Goal: Task Accomplishment & Management: Manage account settings

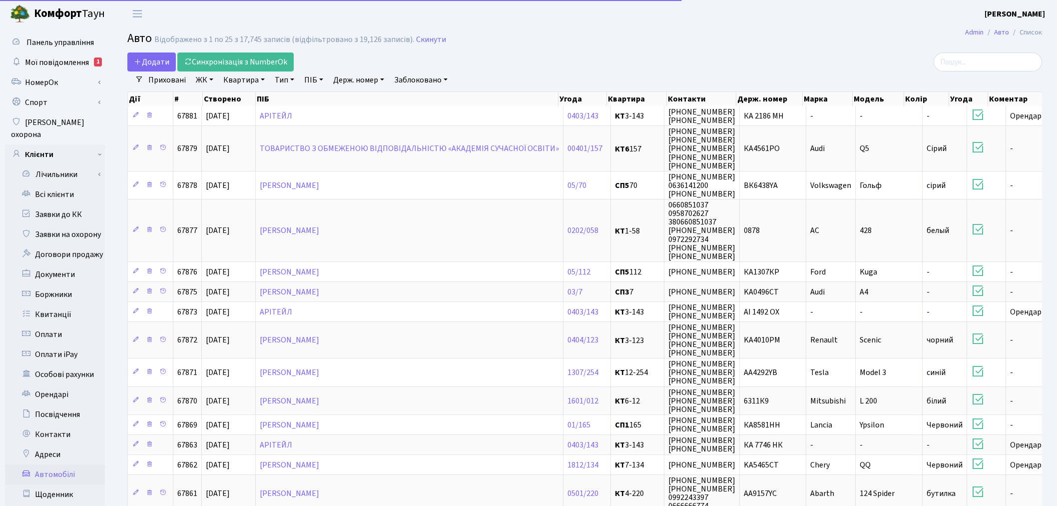
select select "25"
click at [91, 184] on link "Всі клієнти" at bounding box center [55, 194] width 100 height 20
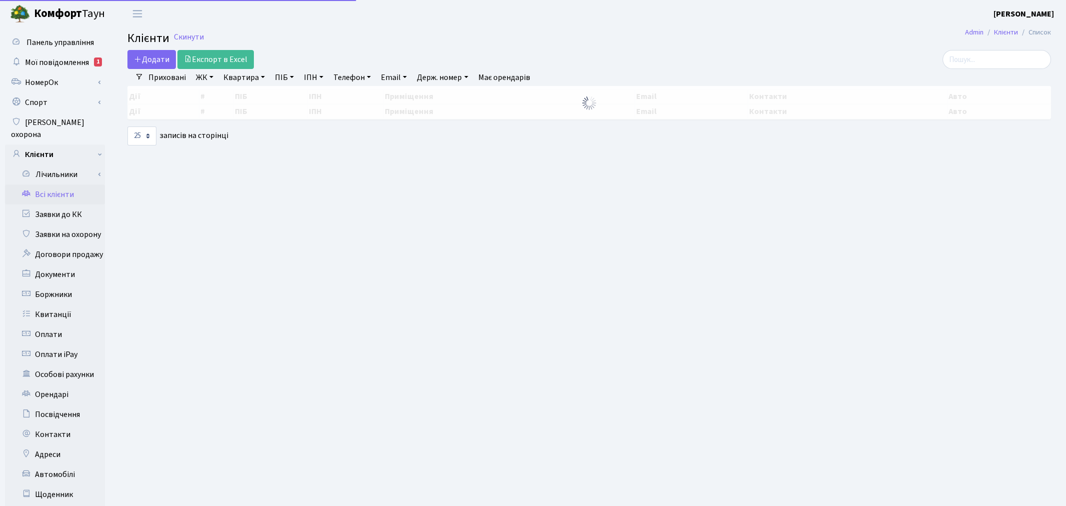
select select "25"
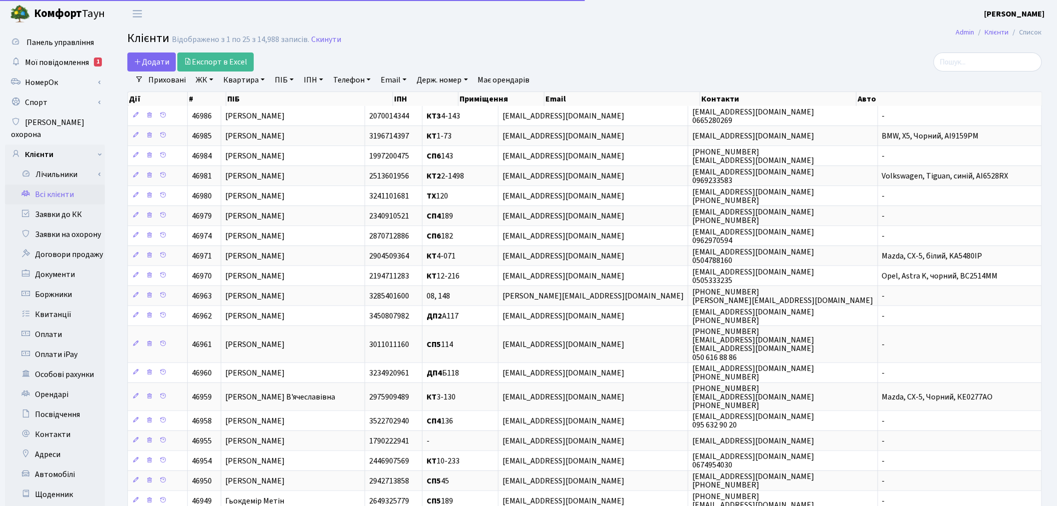
click at [213, 77] on link "ЖК" at bounding box center [204, 79] width 25 height 17
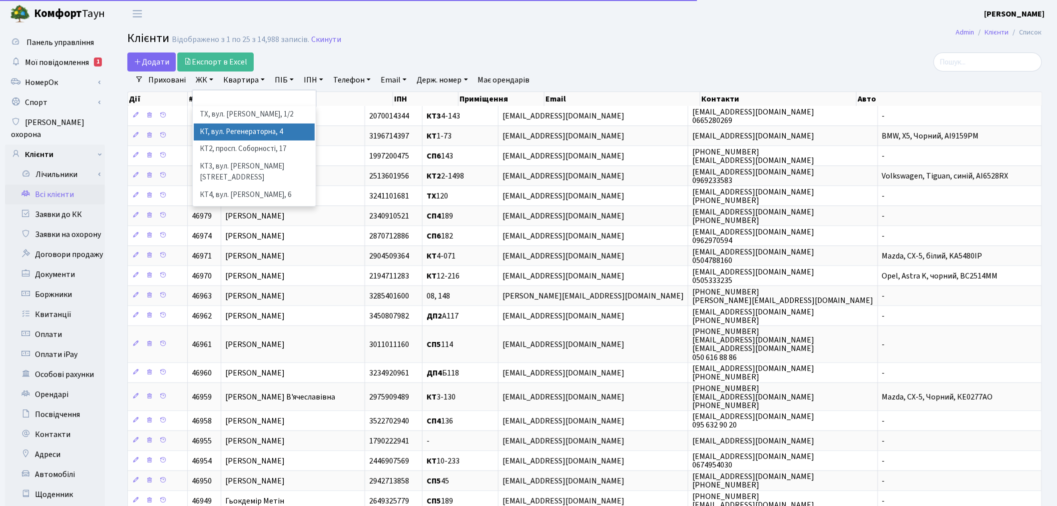
click at [220, 129] on li "КТ, вул. Регенераторна, 4" at bounding box center [254, 131] width 121 height 17
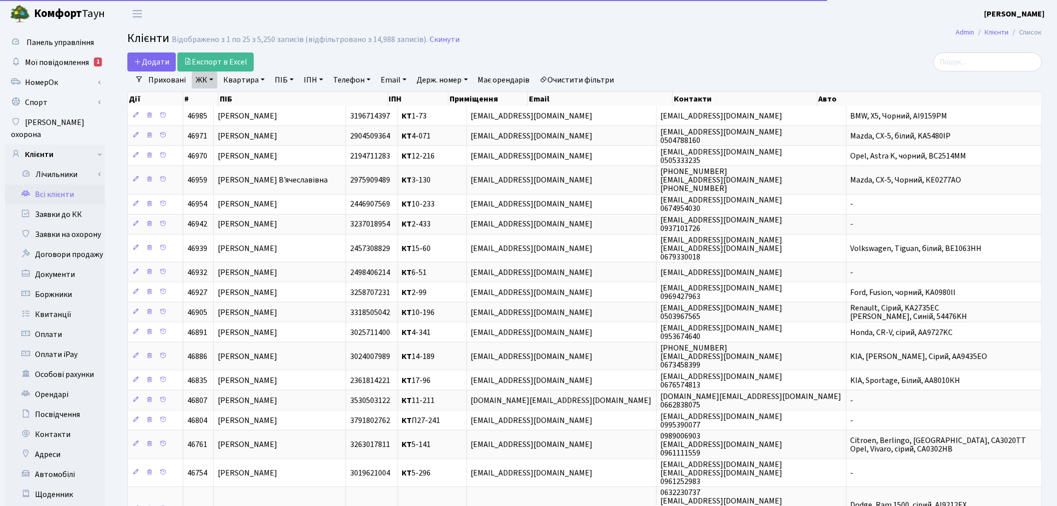
click at [242, 81] on link "Квартира" at bounding box center [243, 79] width 49 height 17
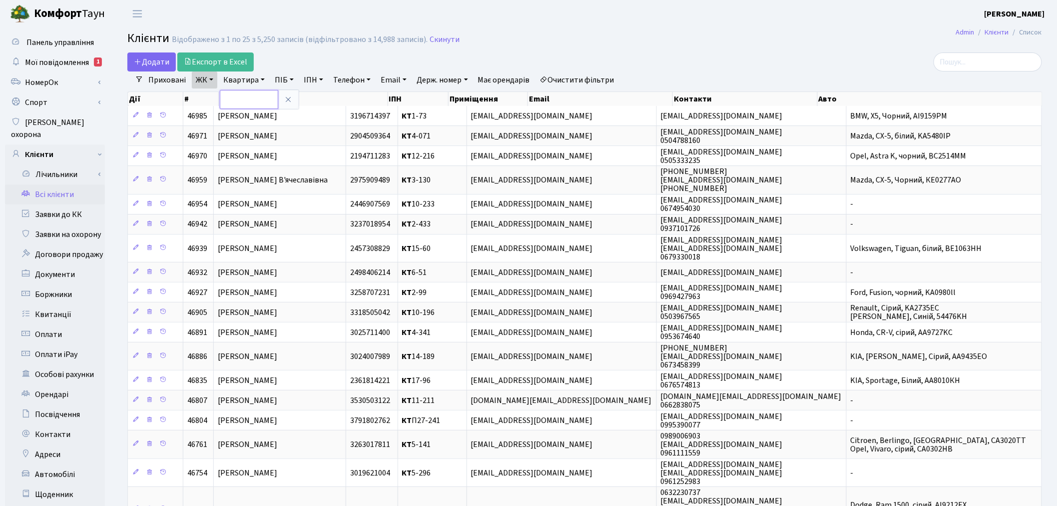
click at [244, 101] on input "text" at bounding box center [249, 99] width 58 height 19
type input "12-263"
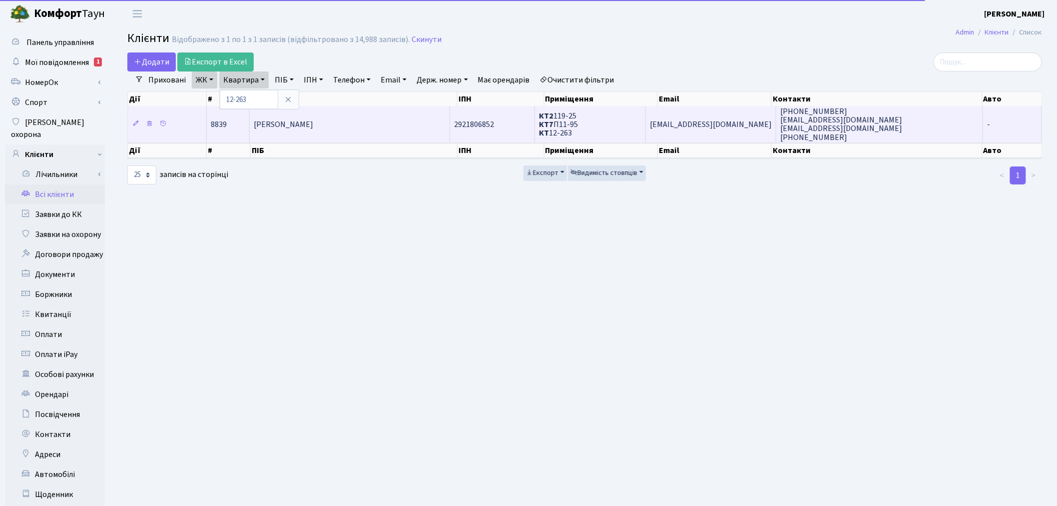
click at [578, 113] on span "КТ2 119-25 КТ7 П11-95 КТ 12-263" at bounding box center [558, 124] width 39 height 28
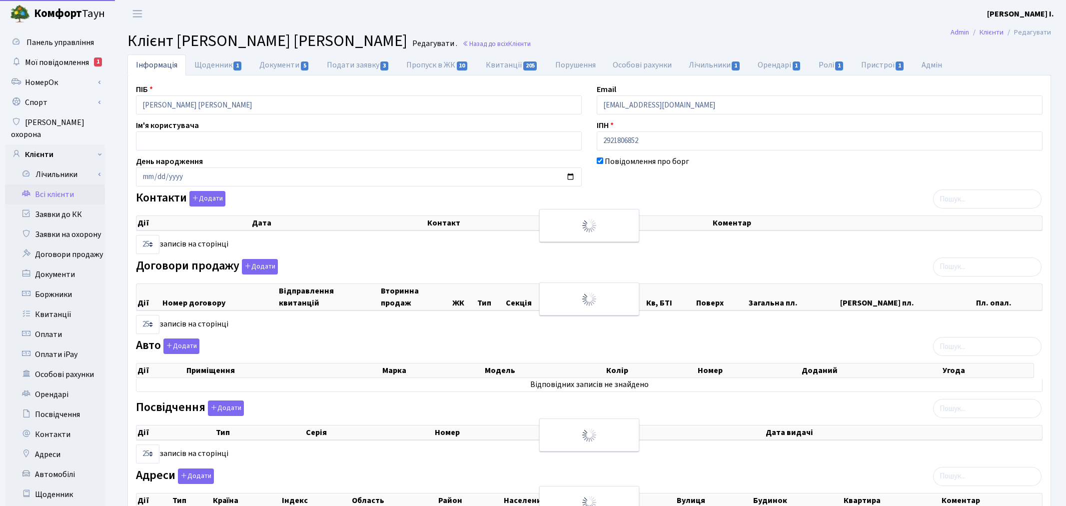
select select "25"
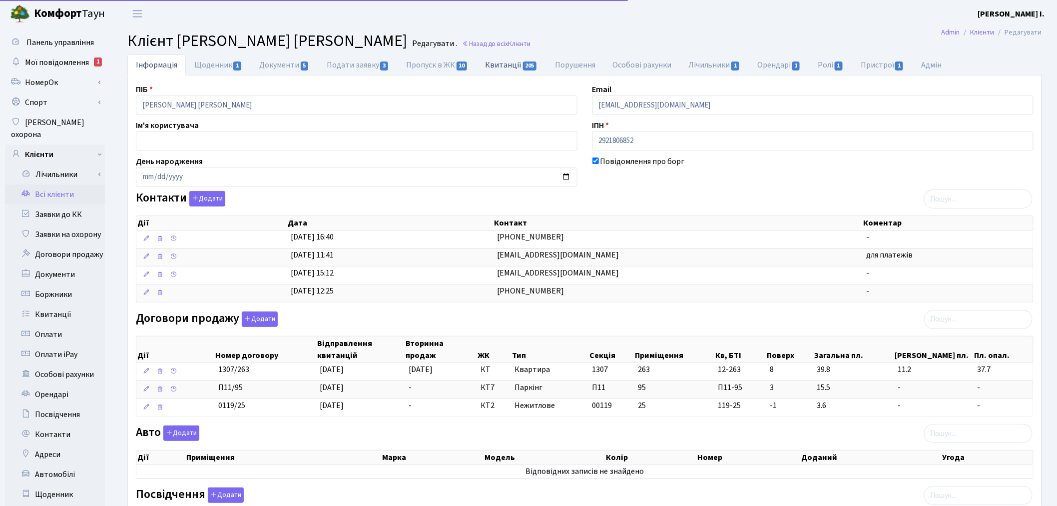
click at [516, 65] on link "Квитанції 205" at bounding box center [511, 64] width 69 height 20
select select "25"
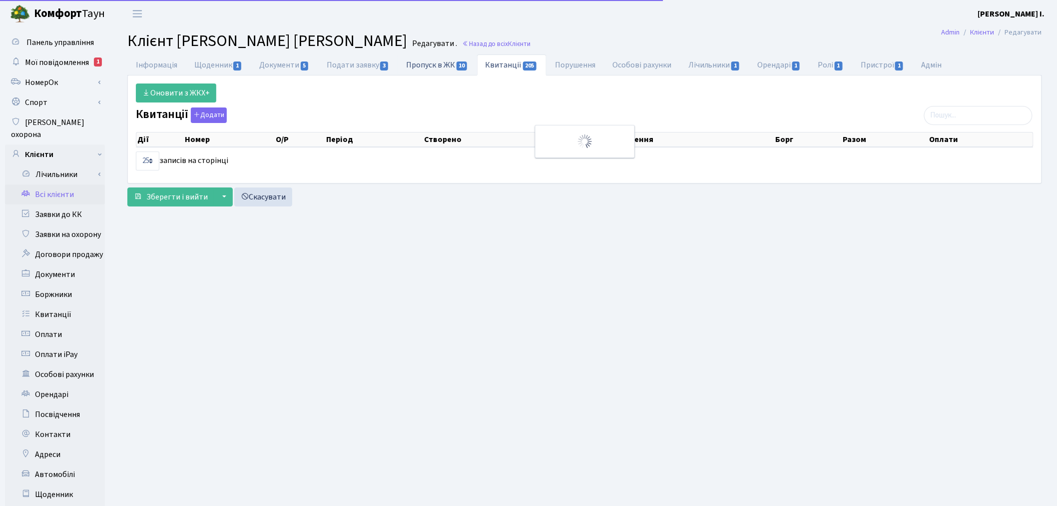
click at [425, 62] on link "Пропуск в ЖК 10" at bounding box center [437, 64] width 79 height 20
select select "25"
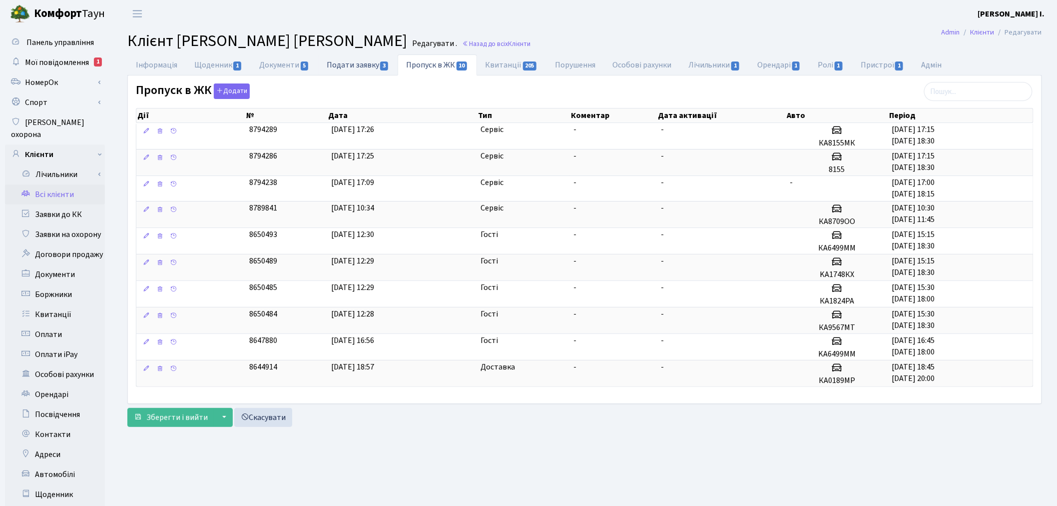
click at [361, 62] on link "Подати заявку 3" at bounding box center [357, 64] width 79 height 20
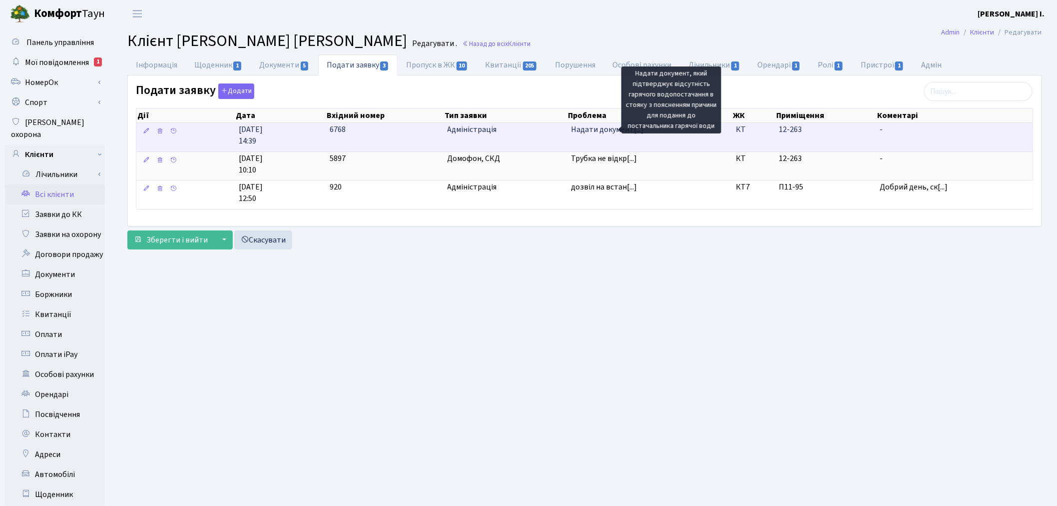
click at [617, 129] on span "Надати документ[...]" at bounding box center [607, 129] width 73 height 11
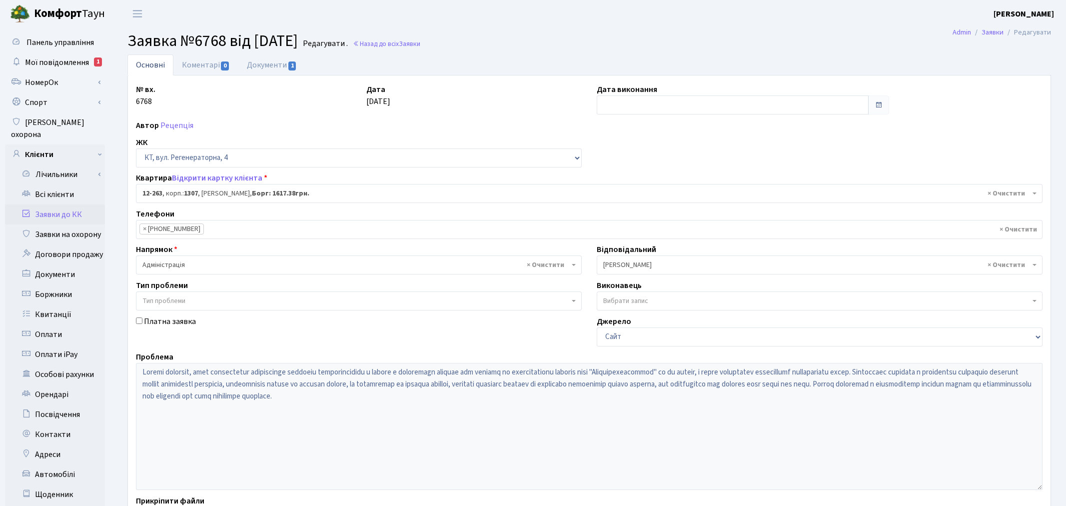
select select "7370"
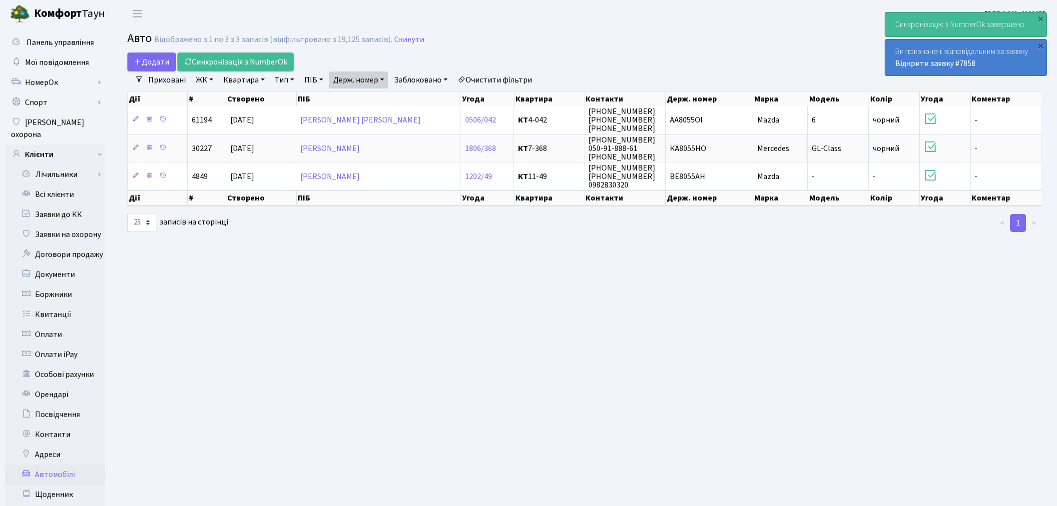
select select "25"
click at [386, 76] on link "Держ. номер" at bounding box center [358, 79] width 59 height 17
click at [367, 100] on input "8055" at bounding box center [359, 99] width 58 height 19
type input "8"
type input "4751"
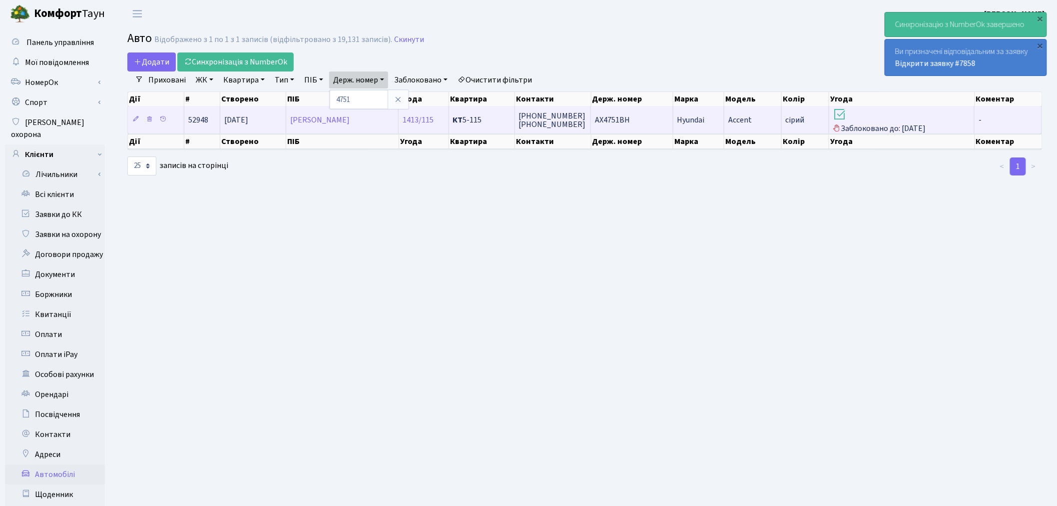
click at [735, 114] on span "Accent" at bounding box center [739, 119] width 23 height 11
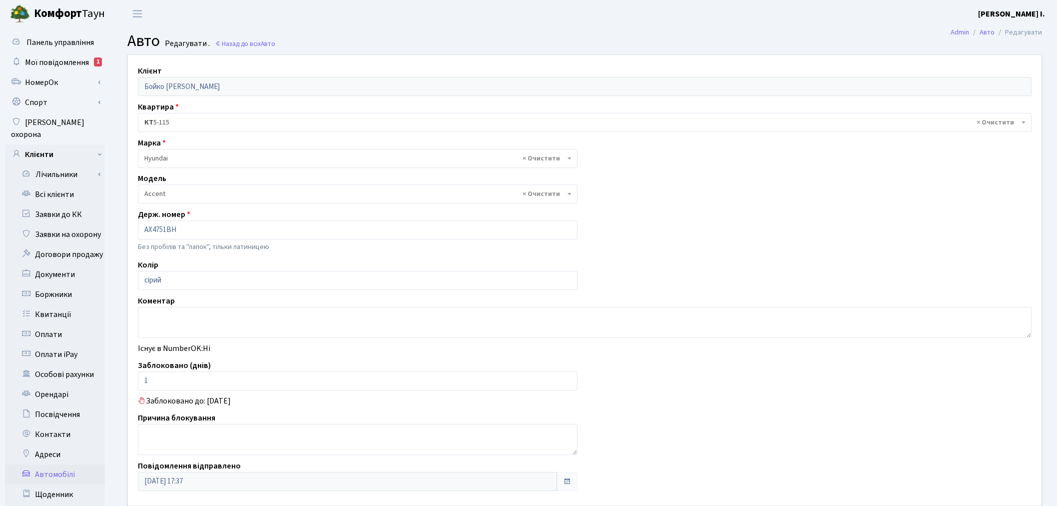
select select "989"
drag, startPoint x: 162, startPoint y: 374, endPoint x: 141, endPoint y: 376, distance: 21.1
click at [141, 376] on input "1" at bounding box center [358, 380] width 440 height 19
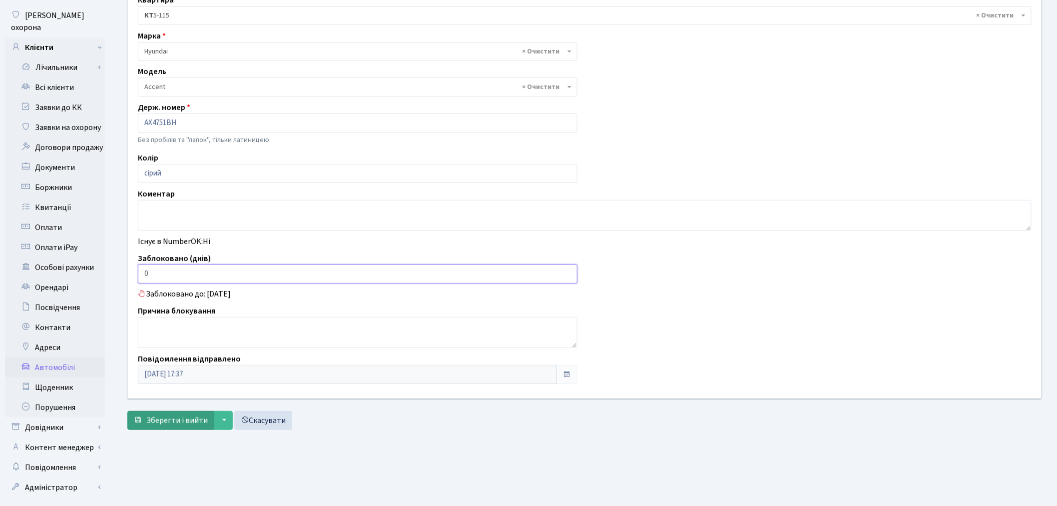
scroll to position [116, 0]
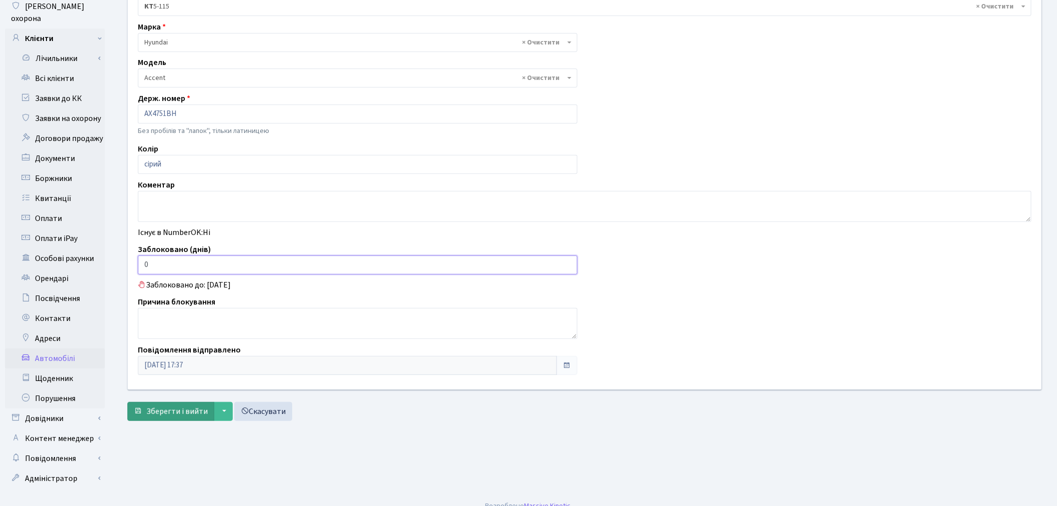
type input "0"
click at [156, 414] on span "Зберегти і вийти" at bounding box center [176, 411] width 61 height 11
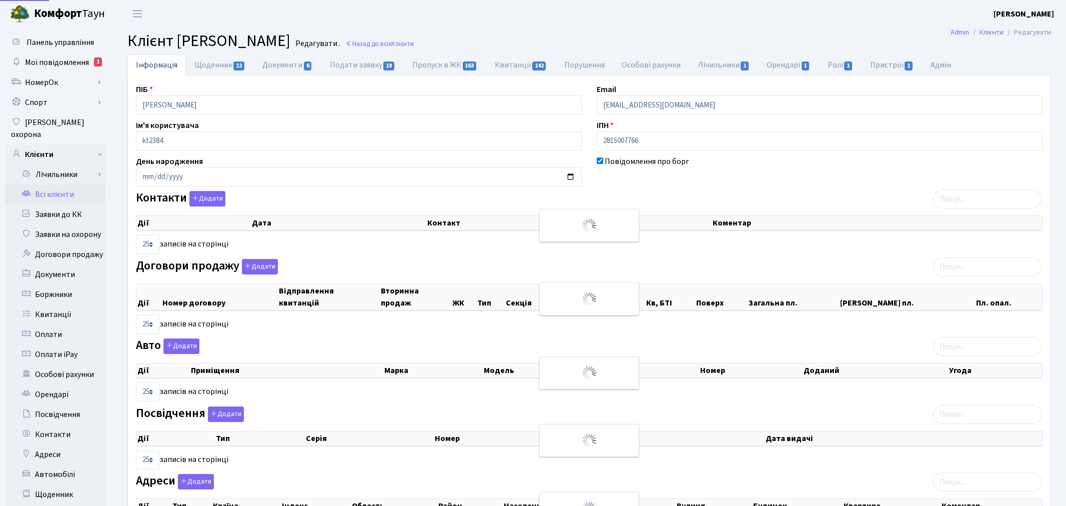
select select "25"
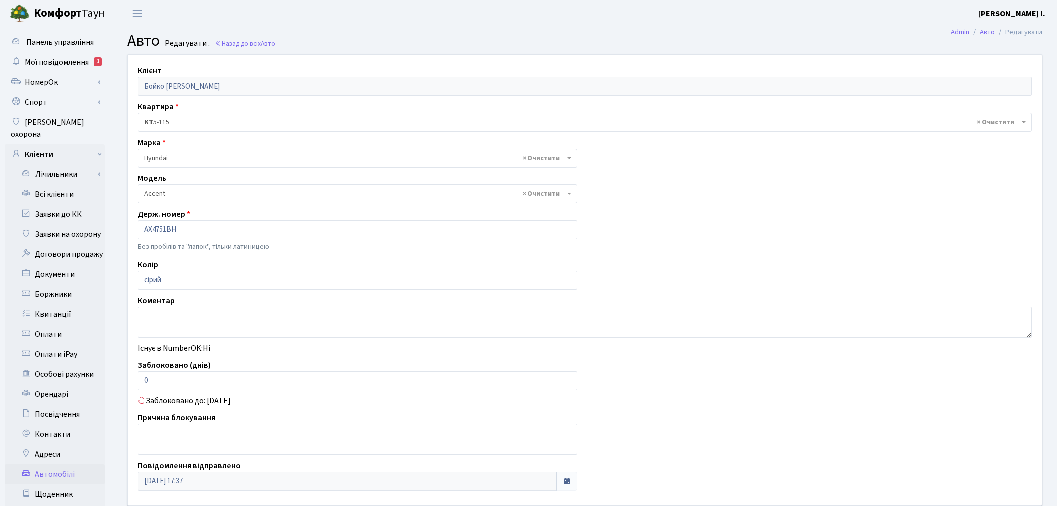
select select "989"
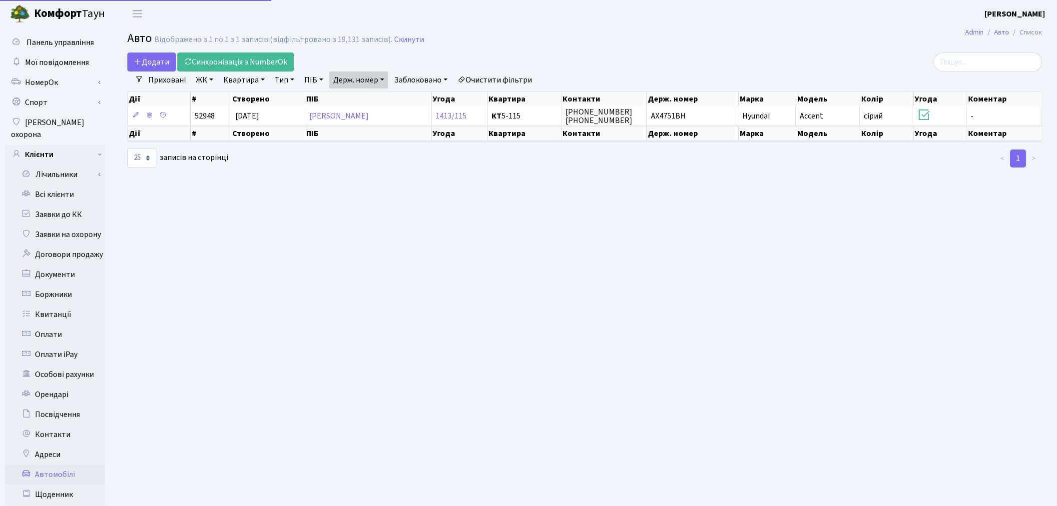
select select "25"
click at [267, 60] on link "Синхронізація з NumberOk" at bounding box center [235, 61] width 116 height 19
select select "25"
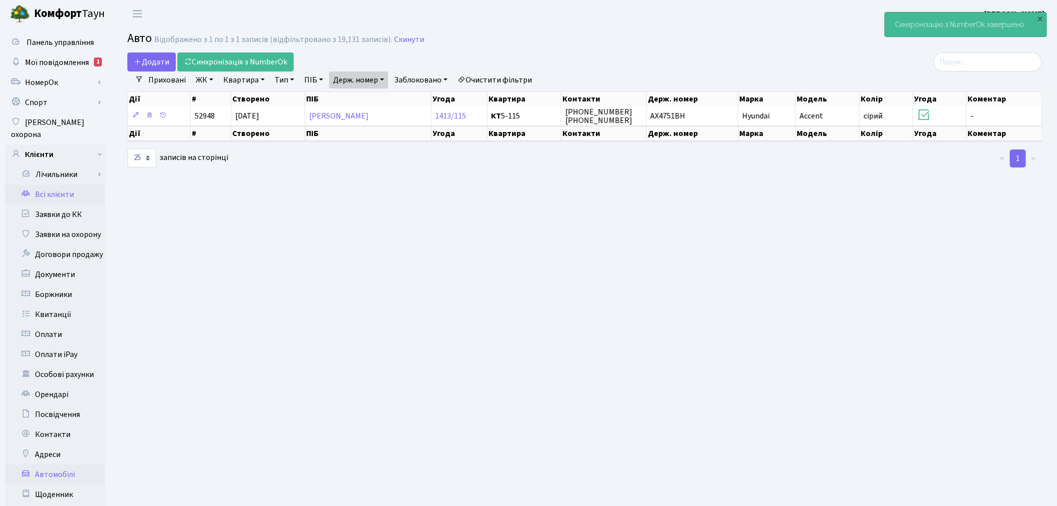
click at [61, 187] on link "Всі клієнти" at bounding box center [55, 194] width 100 height 20
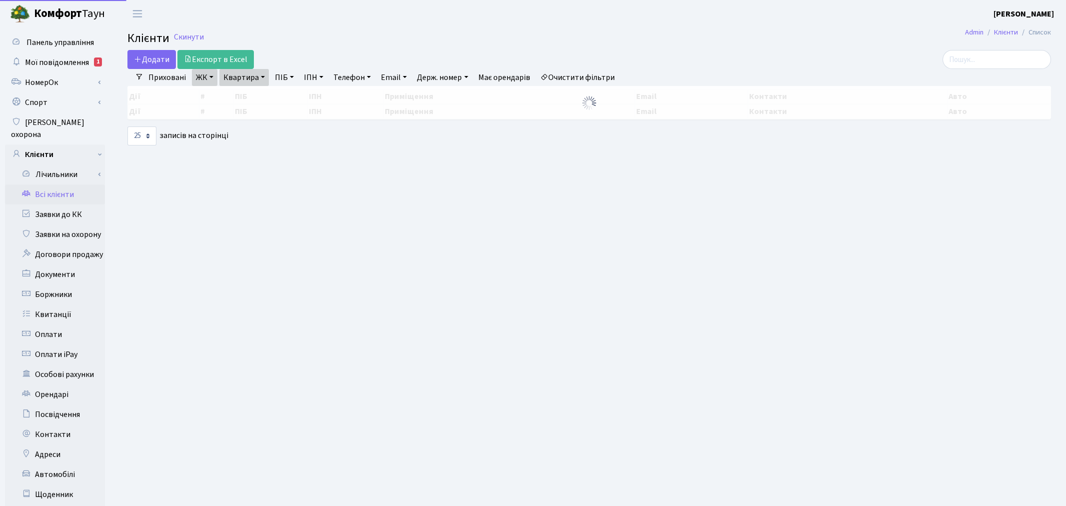
select select "25"
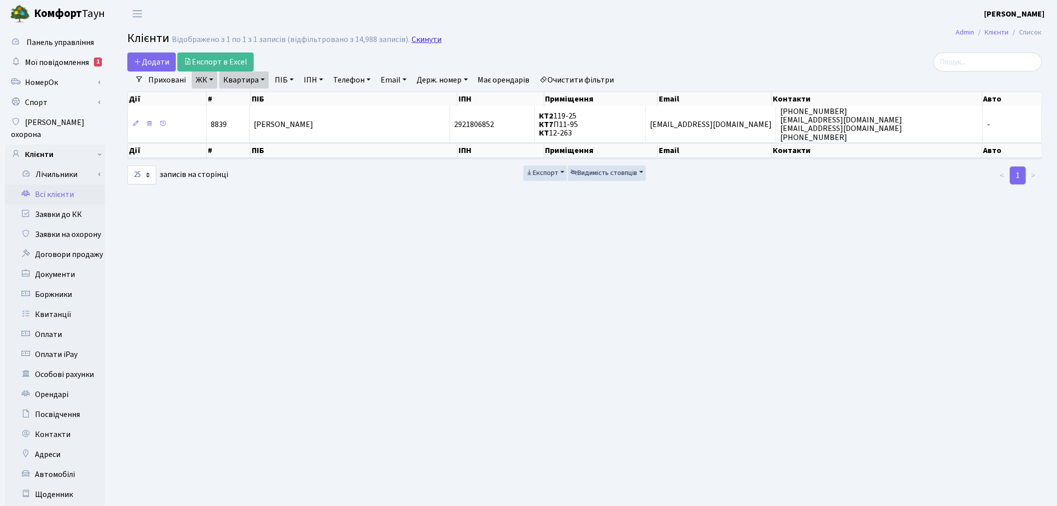
click at [413, 40] on link "Скинути" at bounding box center [427, 39] width 30 height 9
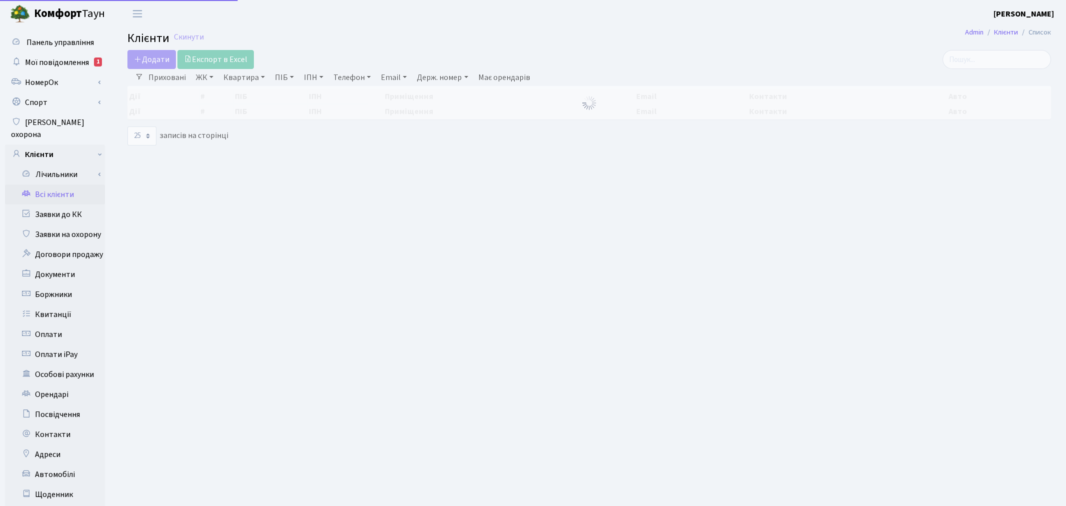
select select "25"
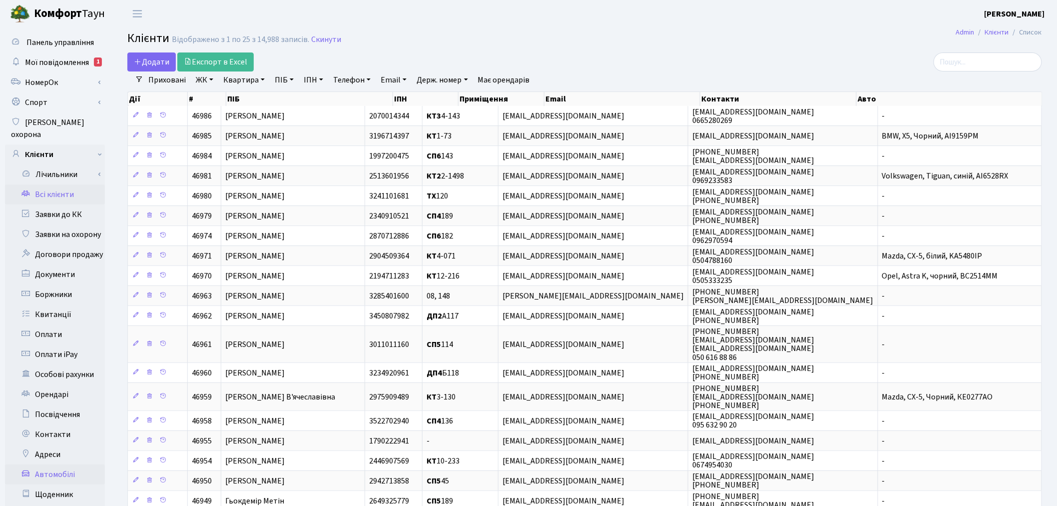
click at [57, 464] on link "Автомобілі" at bounding box center [55, 474] width 100 height 20
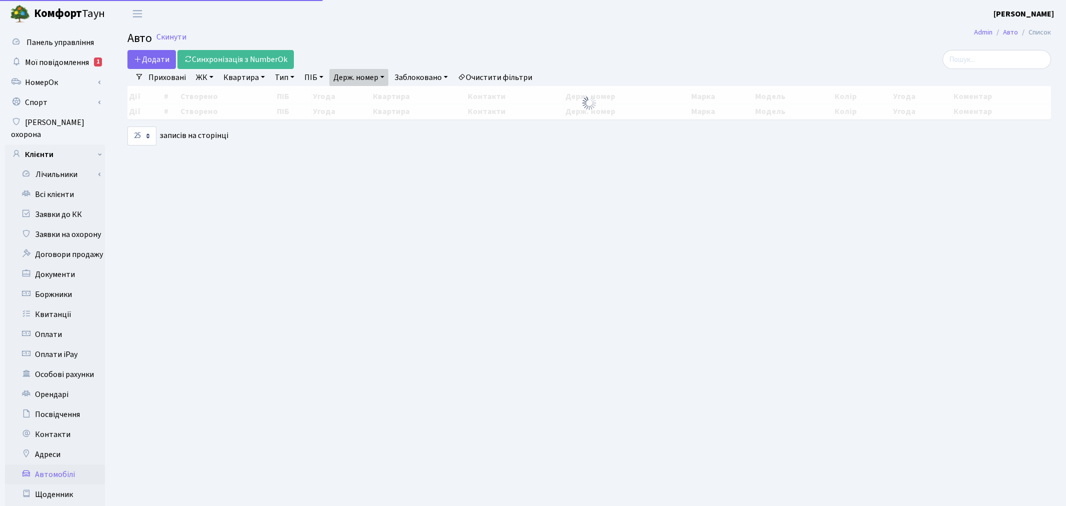
select select "25"
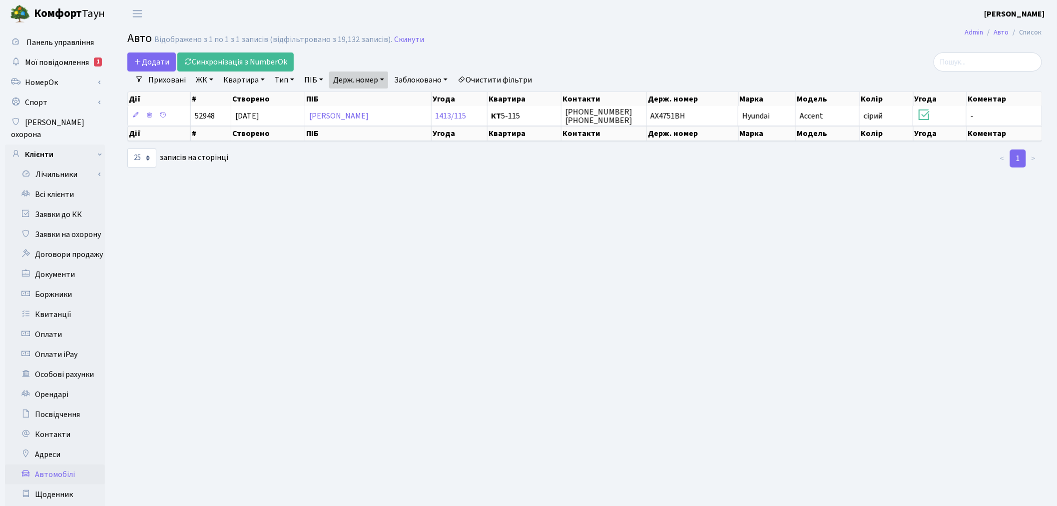
click at [352, 82] on link "Держ. номер" at bounding box center [358, 79] width 59 height 17
click at [359, 98] on input "4751" at bounding box center [359, 99] width 58 height 19
type input "3777"
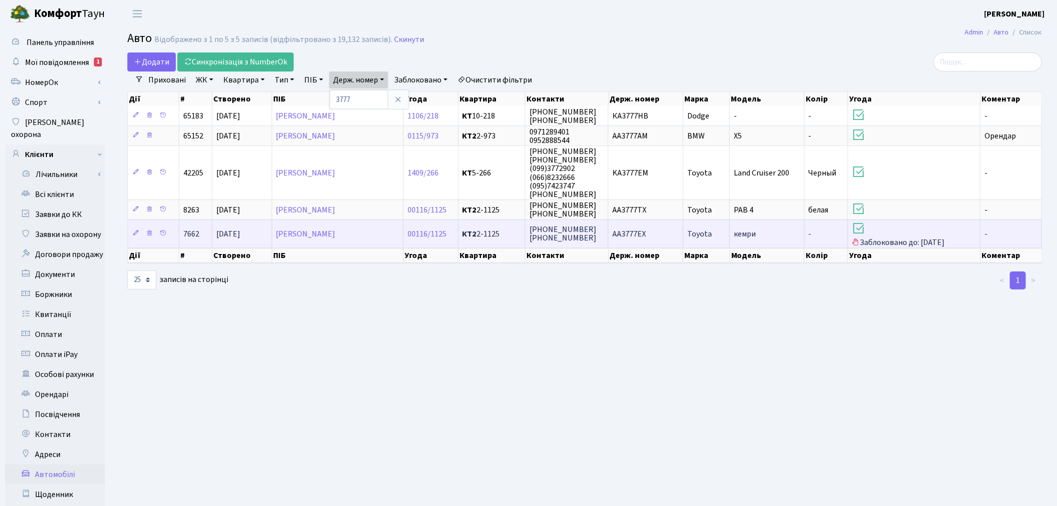
click at [696, 231] on span "Toyota" at bounding box center [699, 233] width 24 height 11
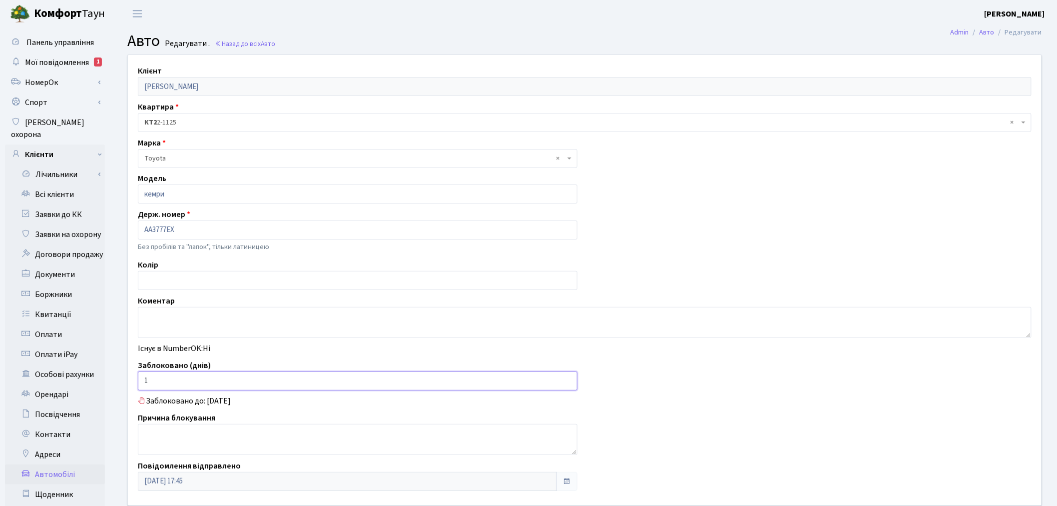
drag, startPoint x: 183, startPoint y: 385, endPoint x: 139, endPoint y: 383, distance: 44.5
click at [139, 383] on input "1" at bounding box center [358, 380] width 440 height 19
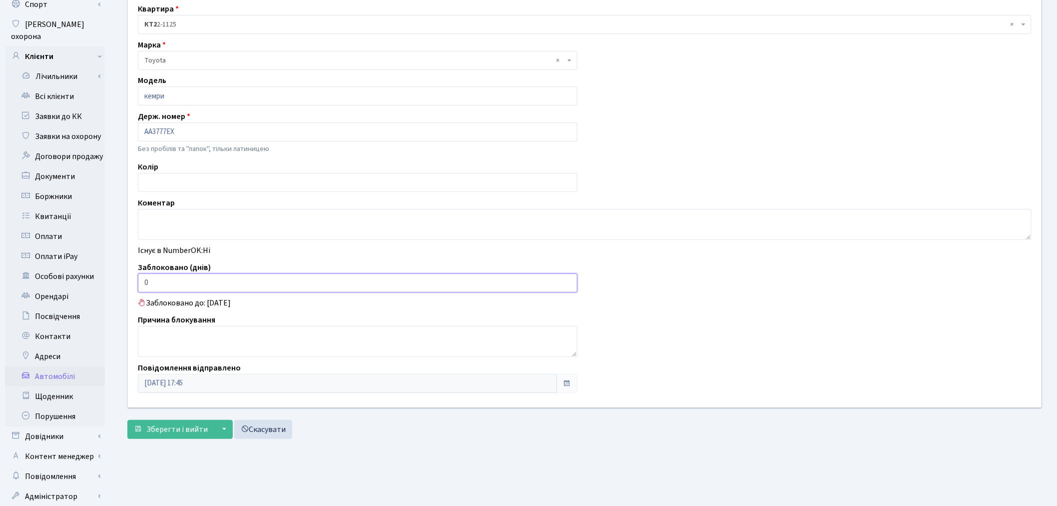
scroll to position [116, 0]
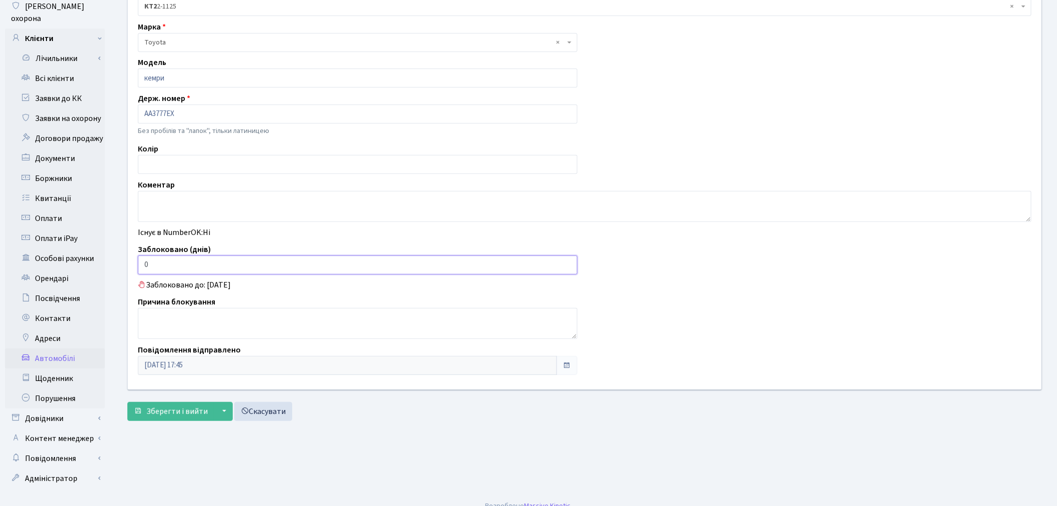
type input "0"
click at [180, 193] on textarea at bounding box center [585, 206] width 894 height 31
type textarea "Є посвідчення інвалідності"
click at [176, 415] on span "Зберегти і вийти" at bounding box center [176, 411] width 61 height 11
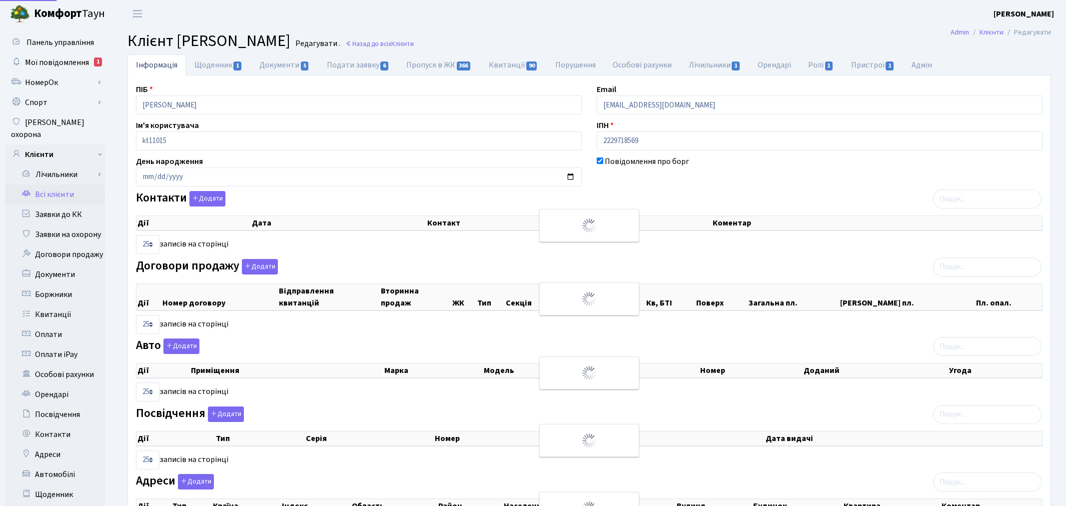
select select "25"
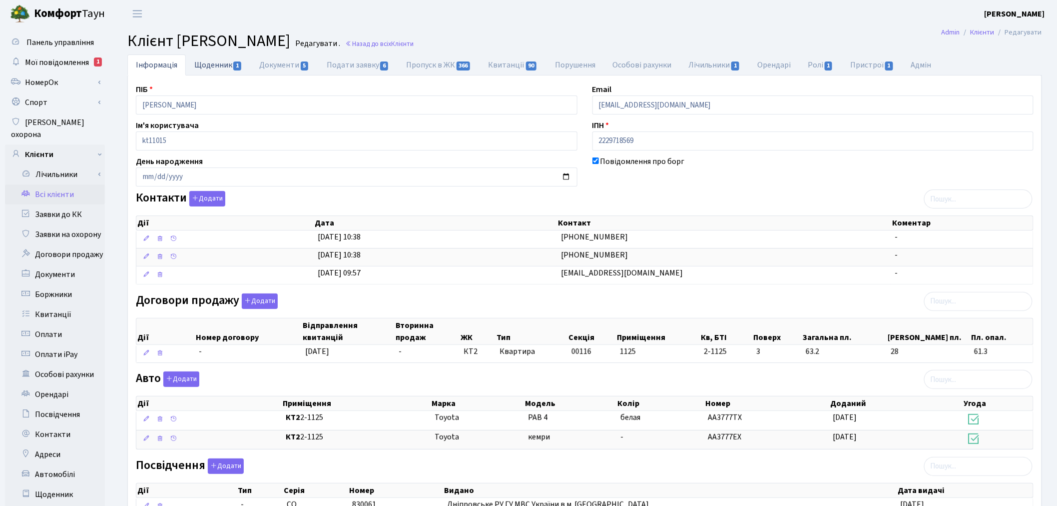
click at [216, 60] on link "Щоденник 1" at bounding box center [218, 64] width 65 height 20
select select "25"
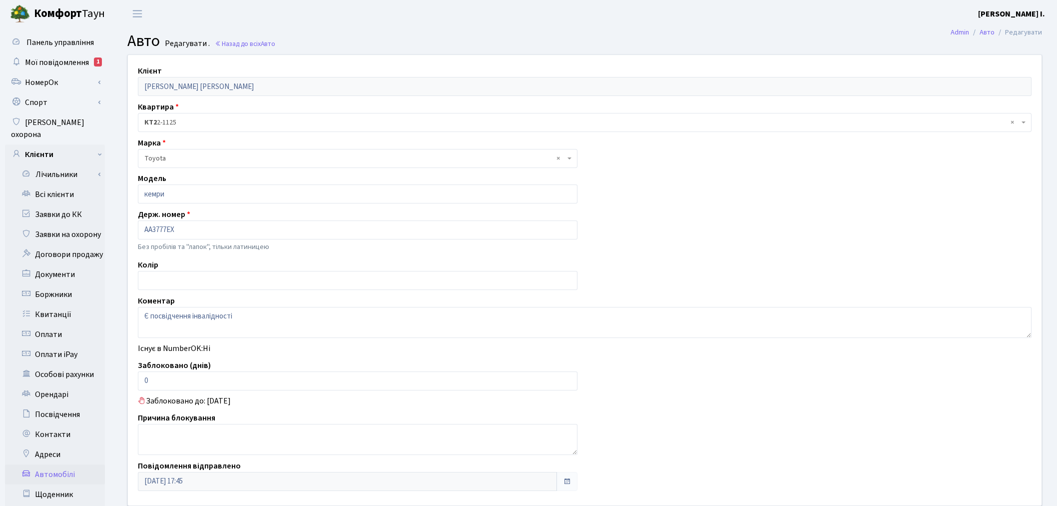
scroll to position [116, 0]
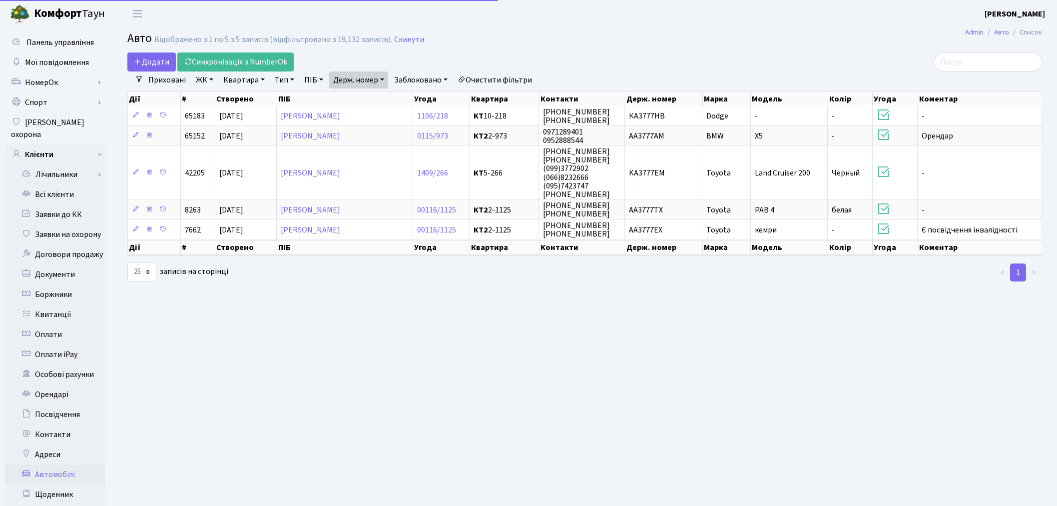
select select "25"
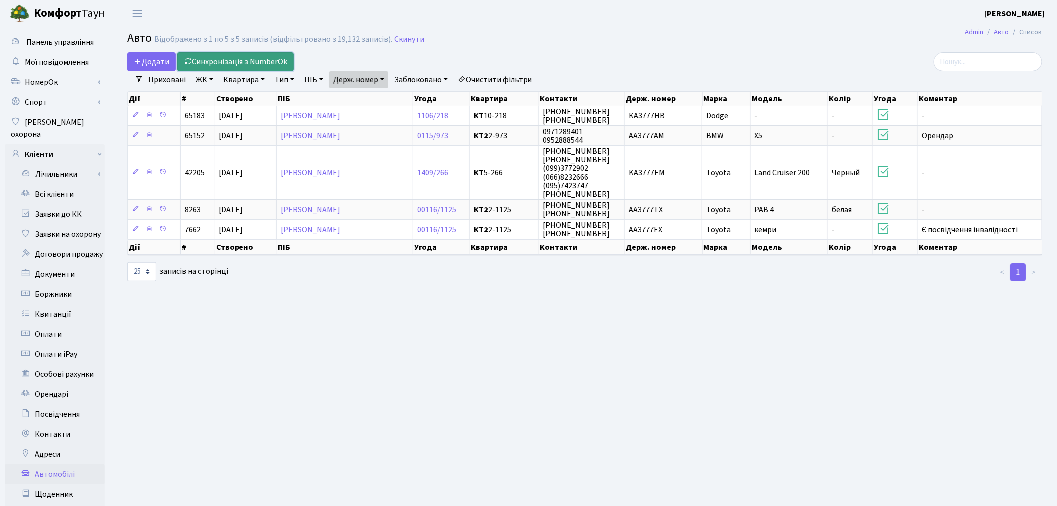
click at [275, 54] on link "Синхронізація з NumberOk" at bounding box center [235, 61] width 116 height 19
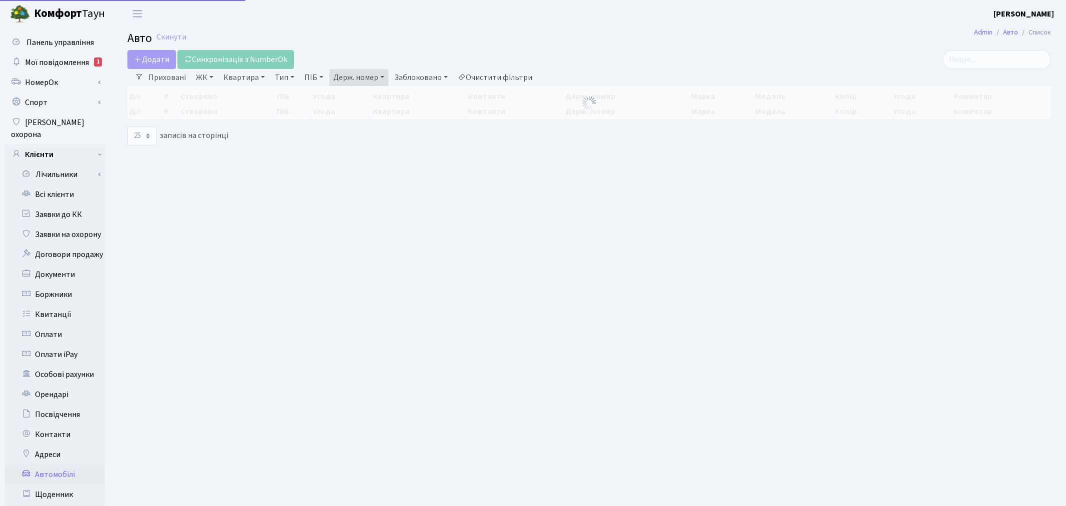
select select "25"
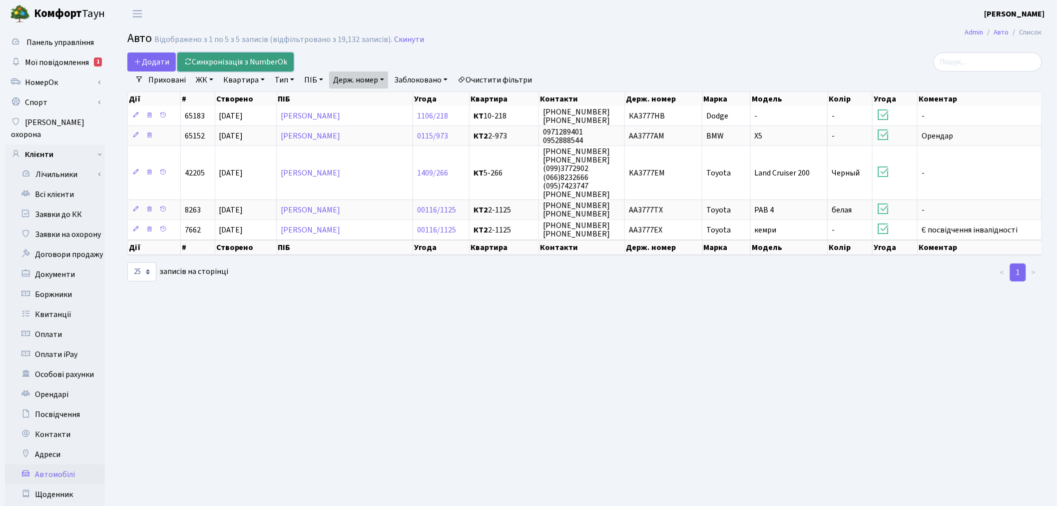
click at [263, 58] on link "Синхронізація з NumberOk" at bounding box center [235, 61] width 116 height 19
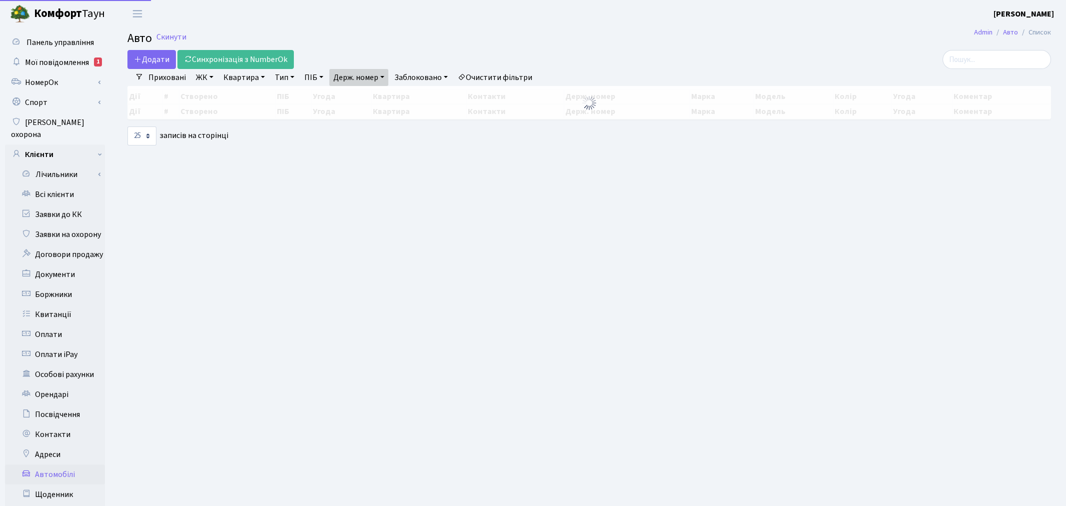
select select "25"
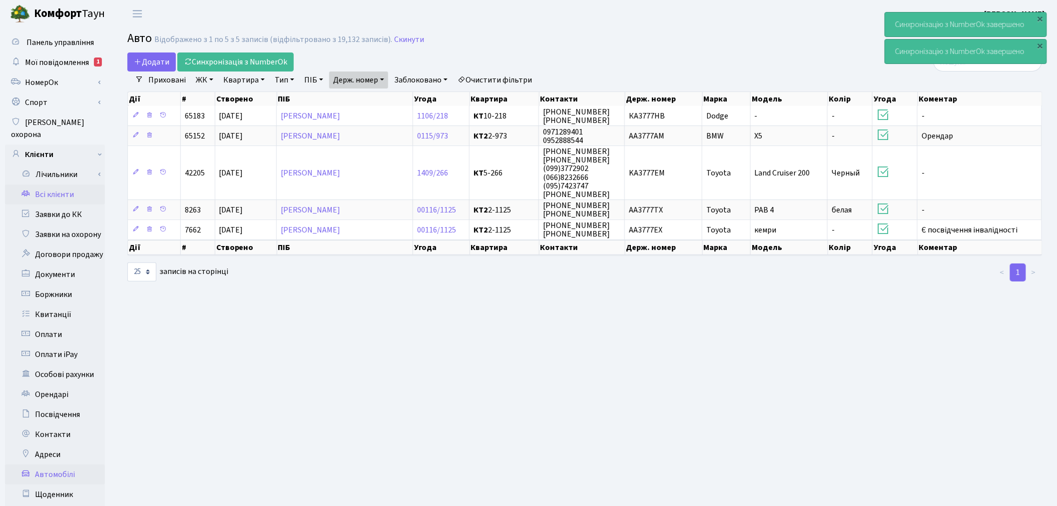
click at [68, 186] on link "Всі клієнти" at bounding box center [55, 194] width 100 height 20
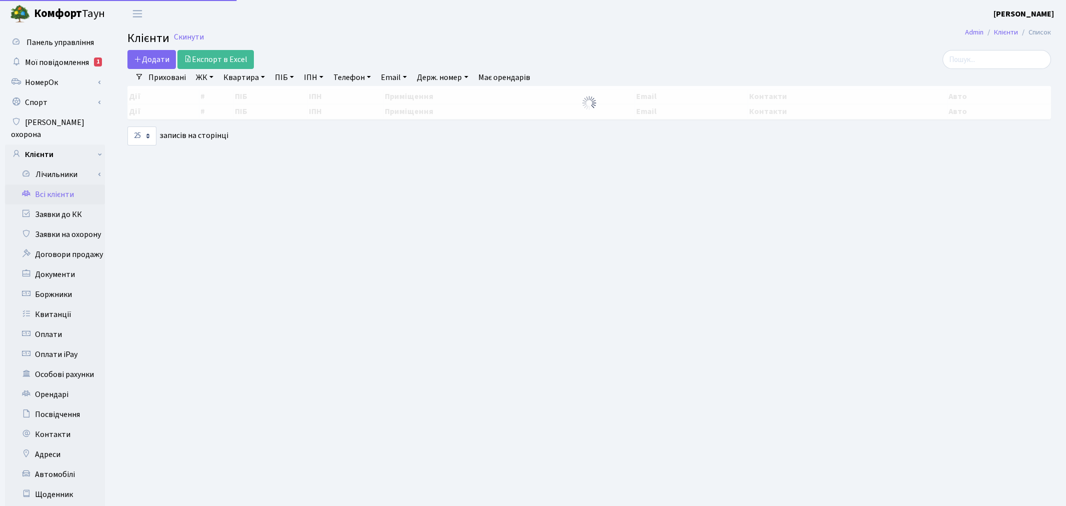
select select "25"
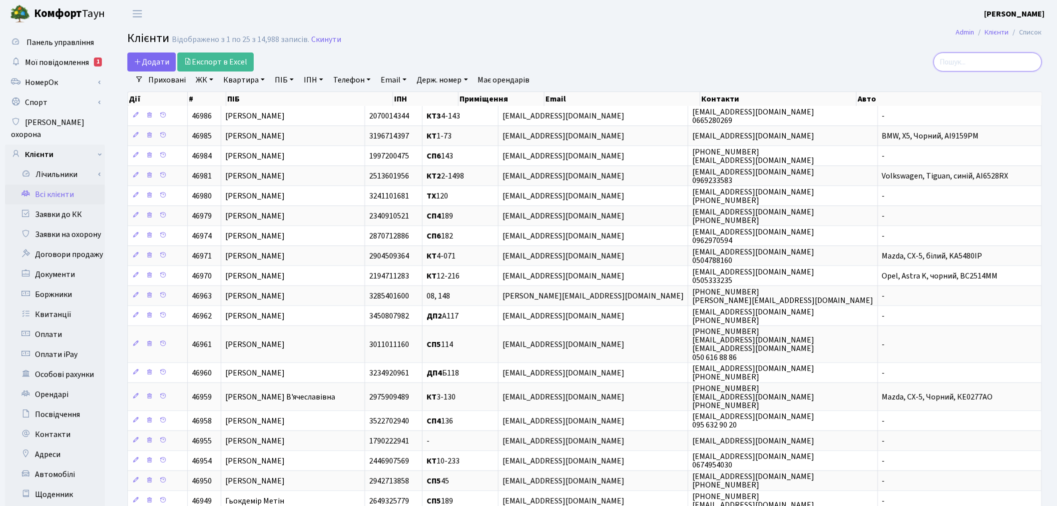
click at [1011, 58] on input "search" at bounding box center [988, 61] width 108 height 19
type input "[PERSON_NAME]"
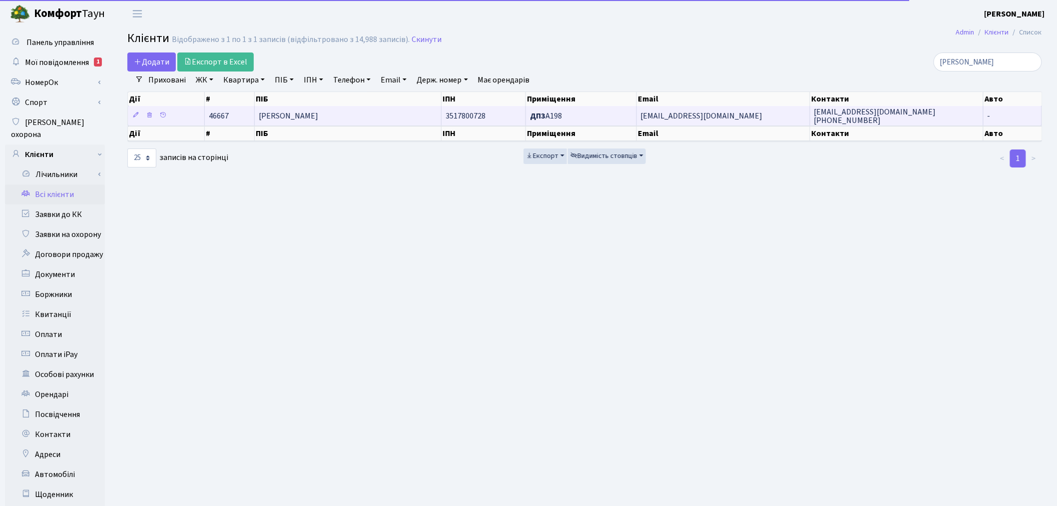
click at [661, 111] on span "[EMAIL_ADDRESS][DOMAIN_NAME]" at bounding box center [702, 115] width 122 height 11
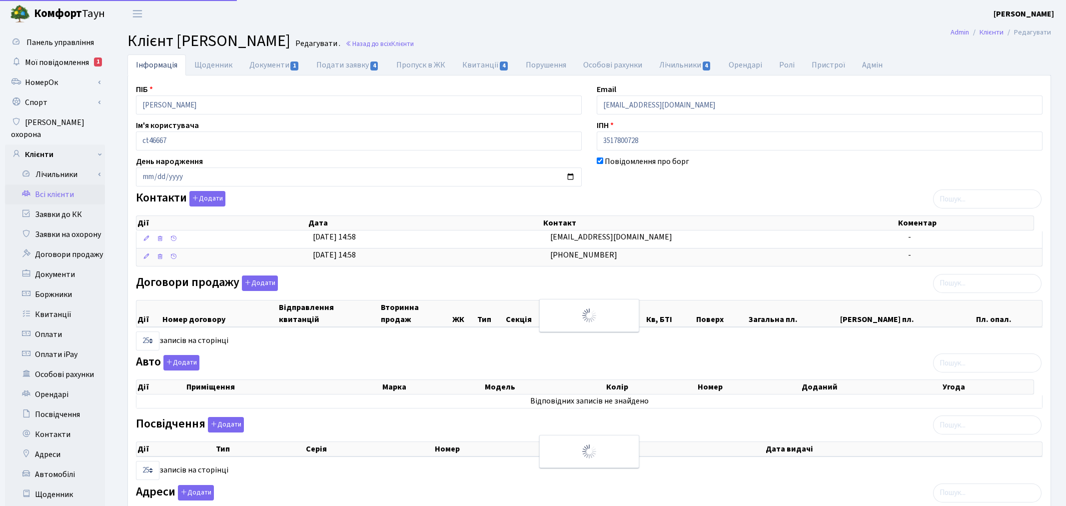
select select "25"
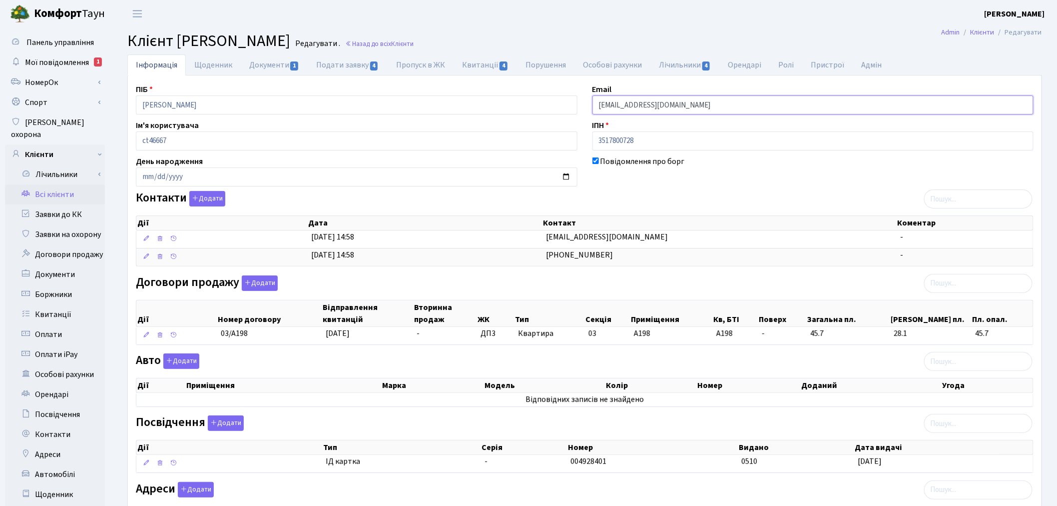
drag, startPoint x: 685, startPoint y: 106, endPoint x: 586, endPoint y: 104, distance: 99.4
click at [586, 104] on div "Email tanyatanya24y@gmail.com" at bounding box center [813, 98] width 457 height 31
click at [66, 184] on link "Всі клієнти" at bounding box center [55, 194] width 100 height 20
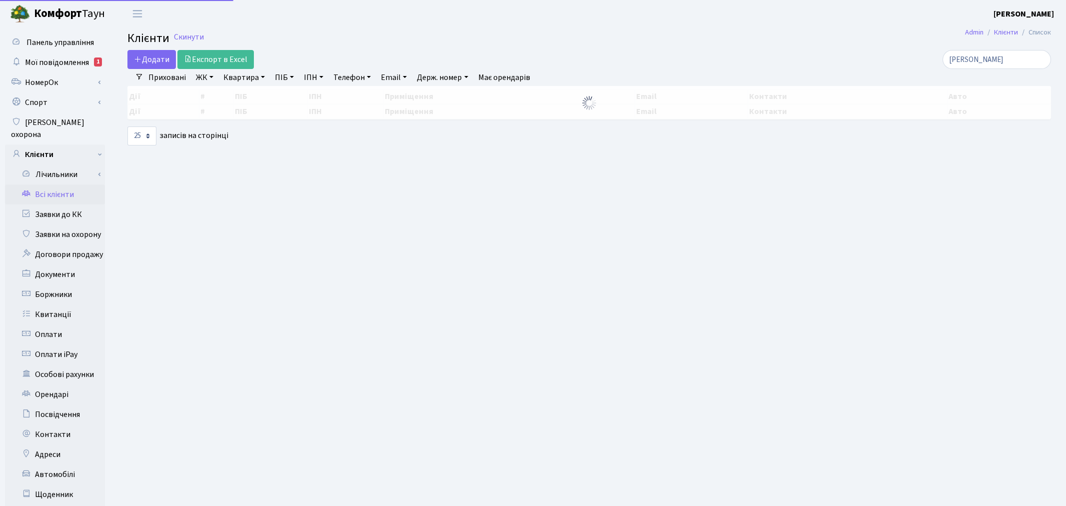
select select "25"
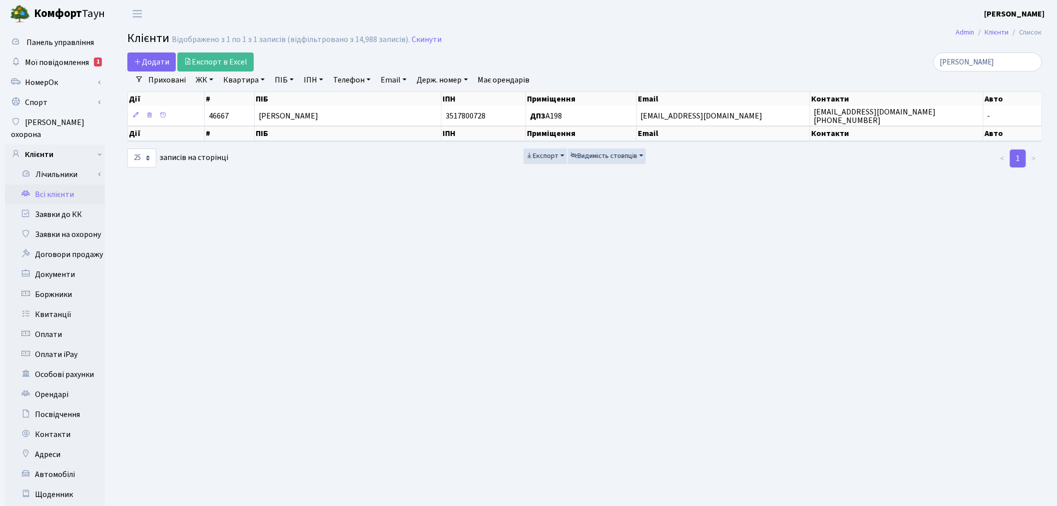
click at [414, 45] on h2 "Клієнти Відображено з 1 по 1 з 1 записів (відфільтровано з 14,988 записів). Ски…" at bounding box center [584, 39] width 915 height 17
click at [421, 38] on link "Скинути" at bounding box center [427, 39] width 30 height 9
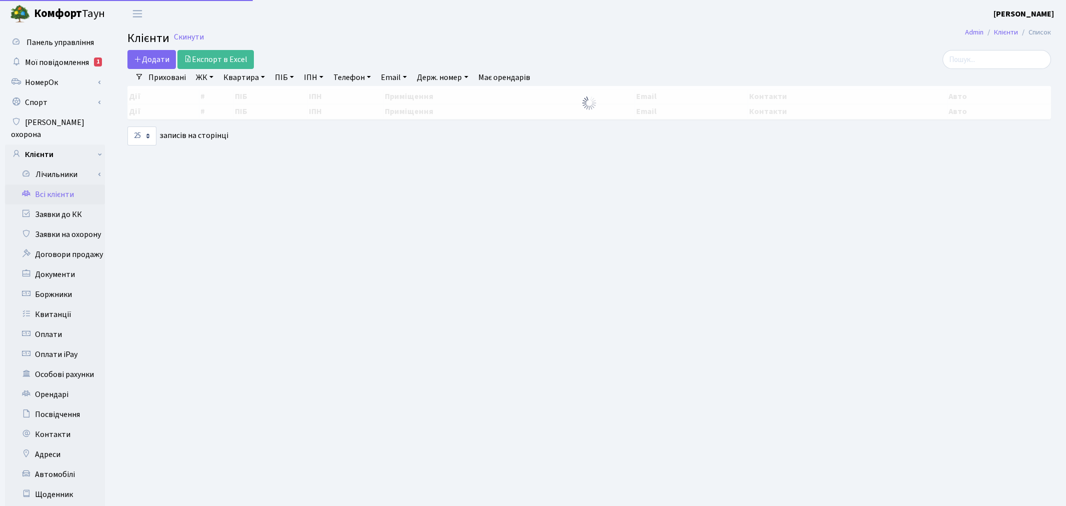
select select
select select "25"
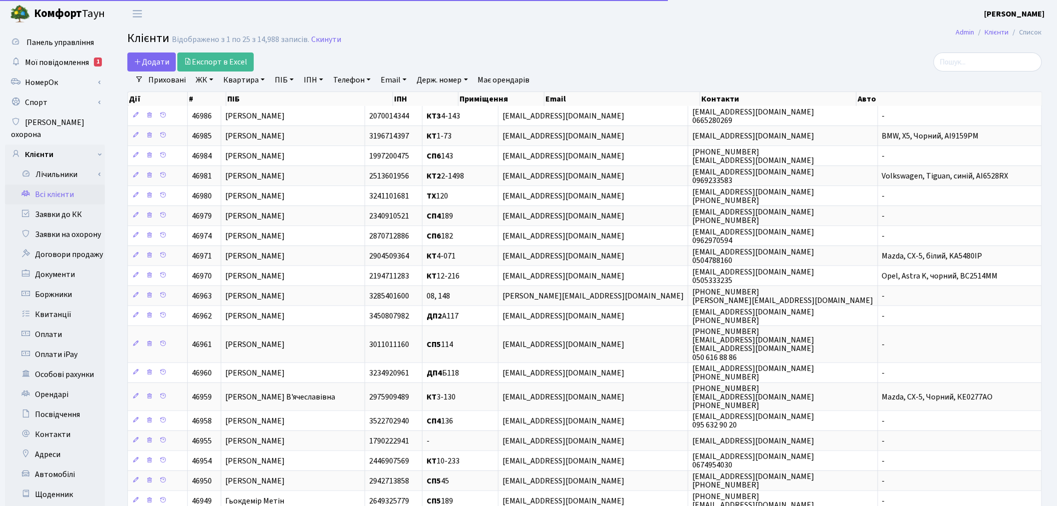
click at [253, 77] on link "Квартира" at bounding box center [243, 79] width 49 height 17
click at [211, 87] on link "ЖК" at bounding box center [204, 79] width 25 height 17
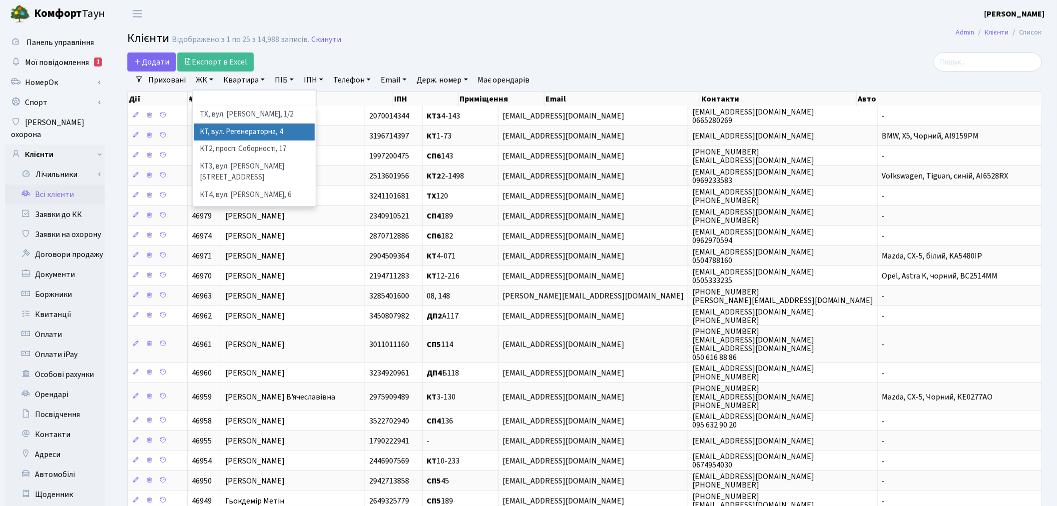
click at [226, 126] on li "КТ, вул. Регенераторна, 4" at bounding box center [254, 131] width 121 height 17
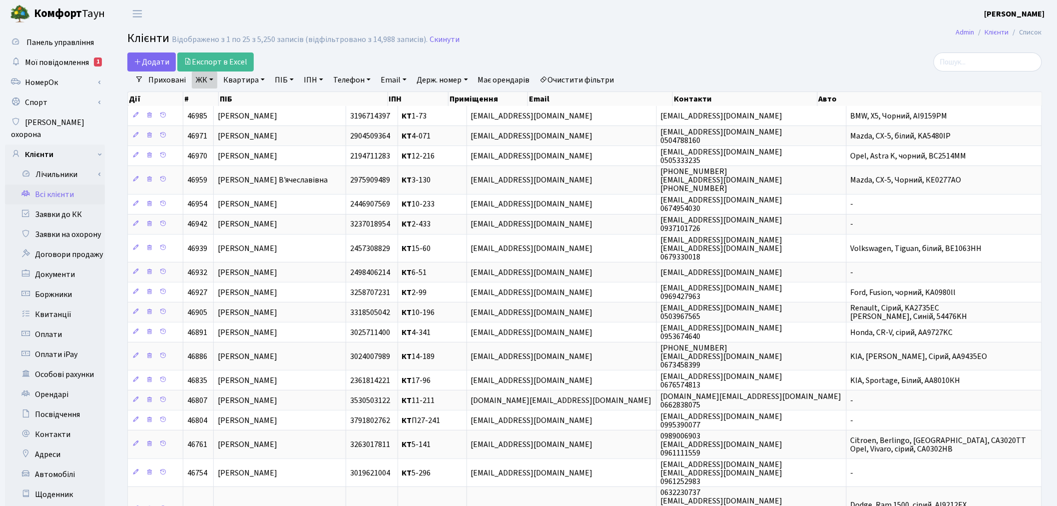
click at [230, 80] on link "Квартира" at bounding box center [243, 79] width 49 height 17
click at [261, 98] on input "text" at bounding box center [249, 99] width 58 height 19
click at [210, 80] on link "ЖК" at bounding box center [204, 79] width 25 height 17
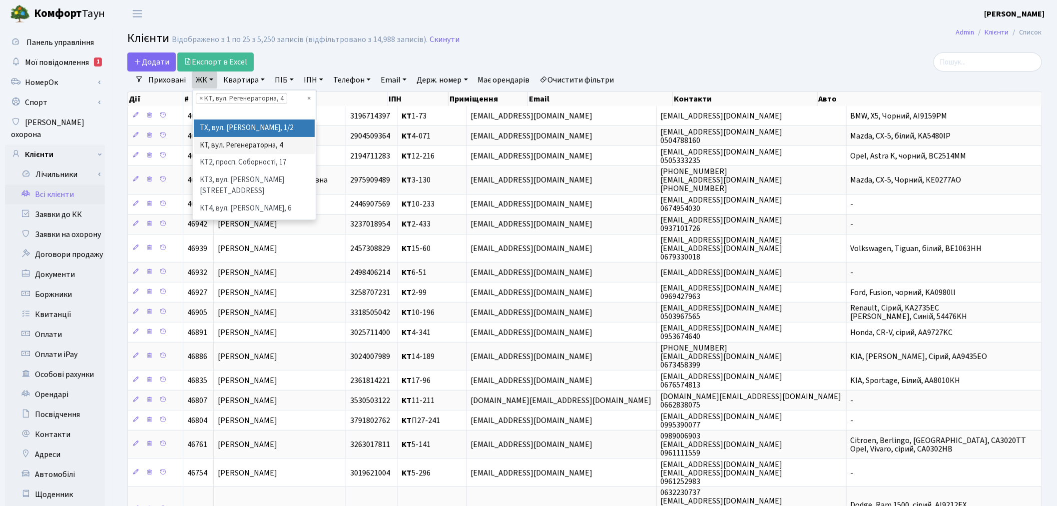
click at [315, 56] on div "Додати Експорт в Excel" at bounding box center [429, 61] width 605 height 19
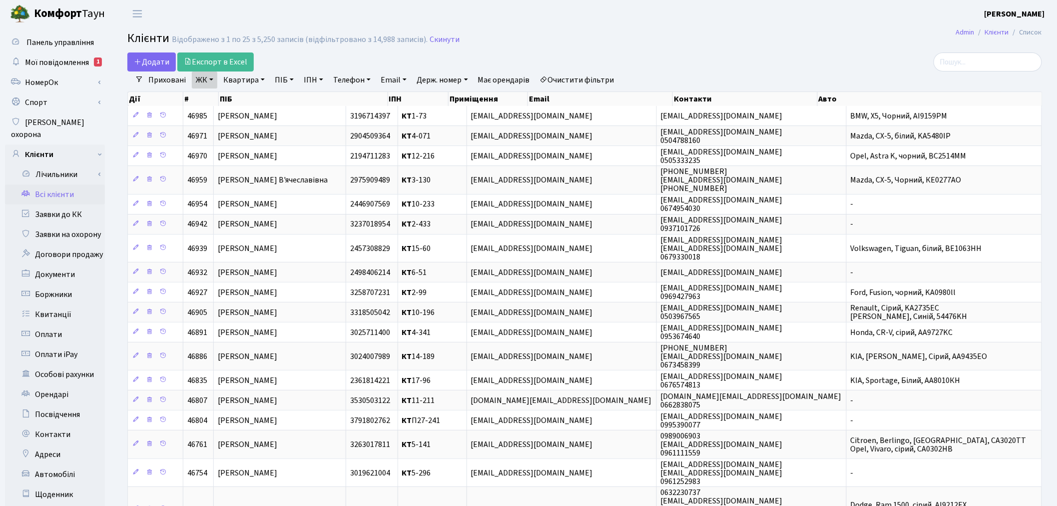
click at [242, 80] on link "Квартира" at bounding box center [243, 79] width 49 height 17
click at [246, 97] on input "text" at bounding box center [249, 99] width 58 height 19
type input "7-155"
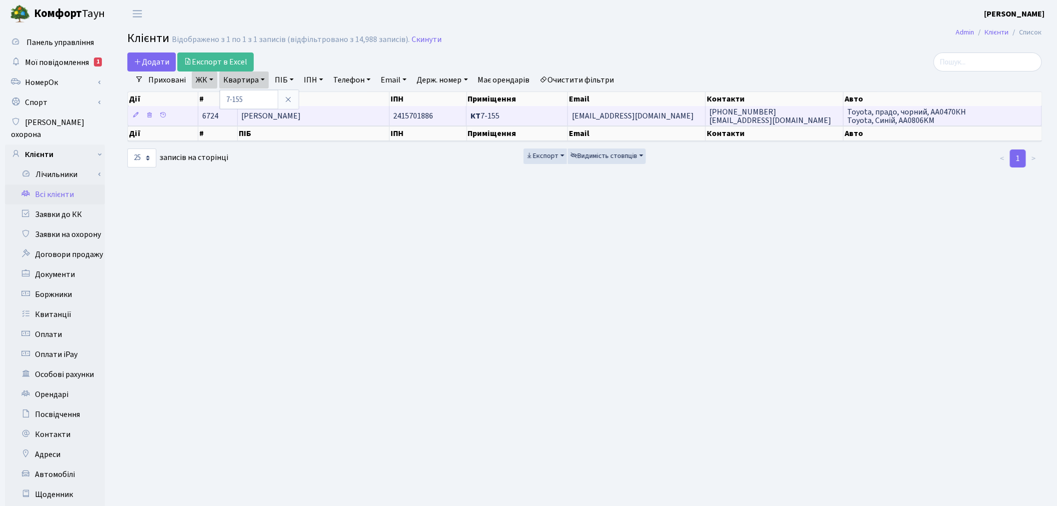
click at [683, 115] on td "[EMAIL_ADDRESS][DOMAIN_NAME]" at bounding box center [637, 115] width 138 height 19
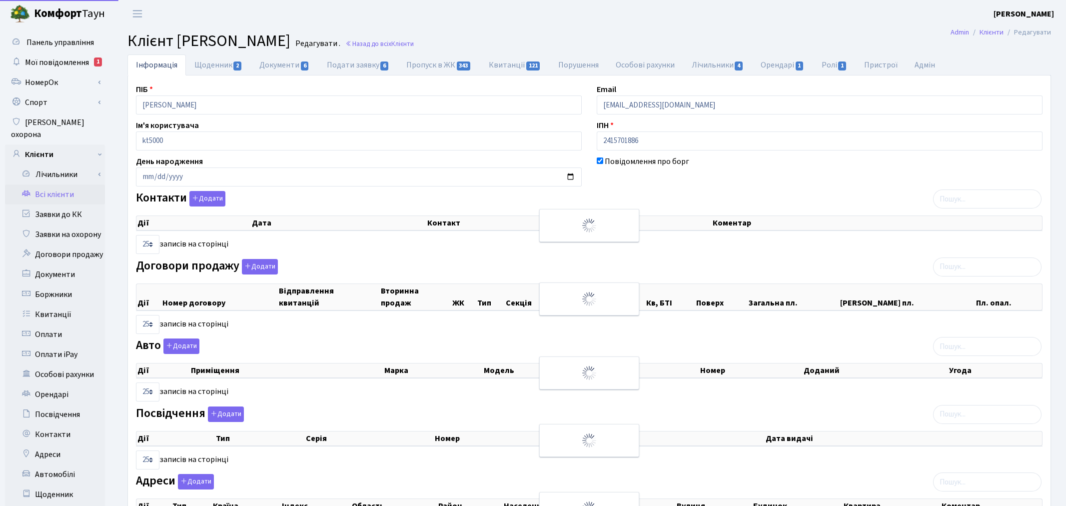
select select "25"
